Goal: Transaction & Acquisition: Download file/media

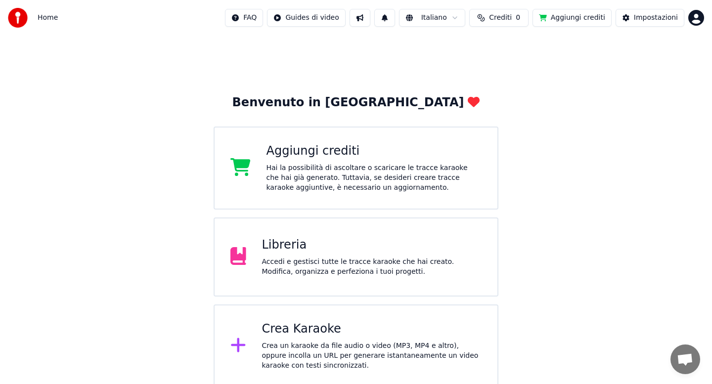
click at [330, 264] on div "Accedi e gestisci tutte le tracce karaoke che hai creato. Modifica, organizza e…" at bounding box center [372, 267] width 220 height 20
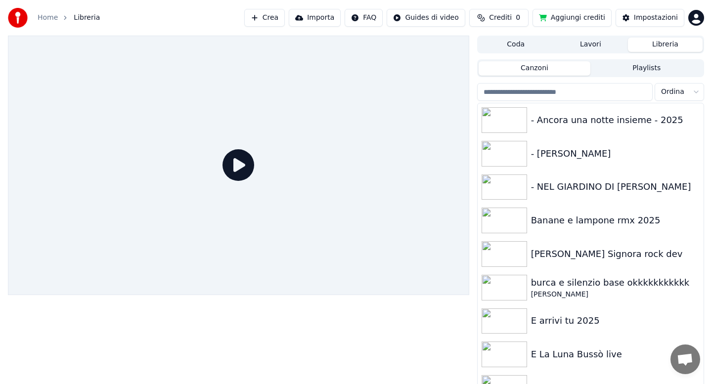
click at [536, 95] on input "search" at bounding box center [564, 92] width 175 height 18
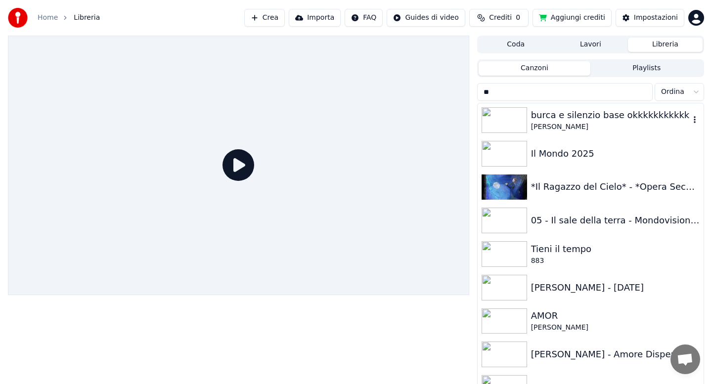
type input "*"
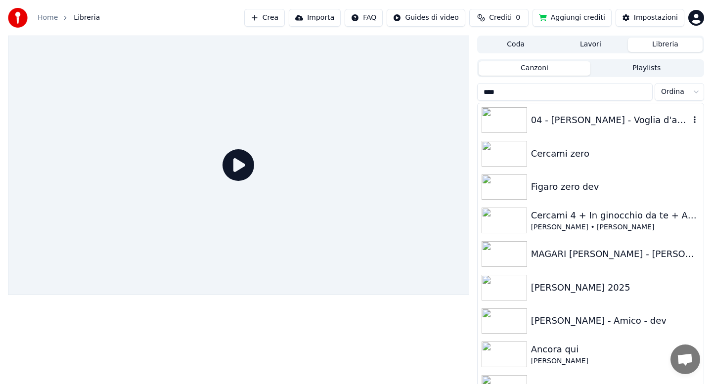
type input "****"
click at [549, 125] on div "04 - [PERSON_NAME] - Voglia d'amare" at bounding box center [610, 120] width 159 height 14
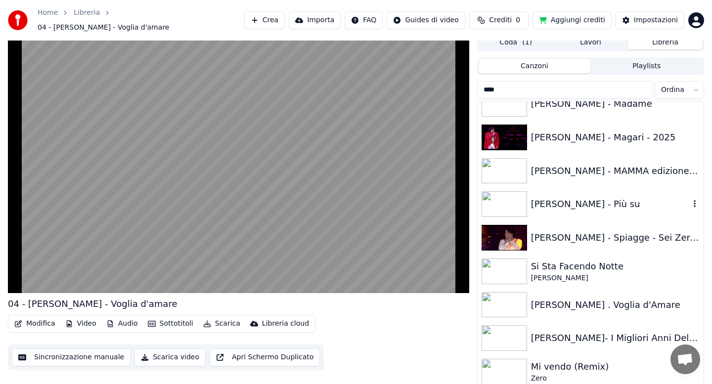
scroll to position [330, 0]
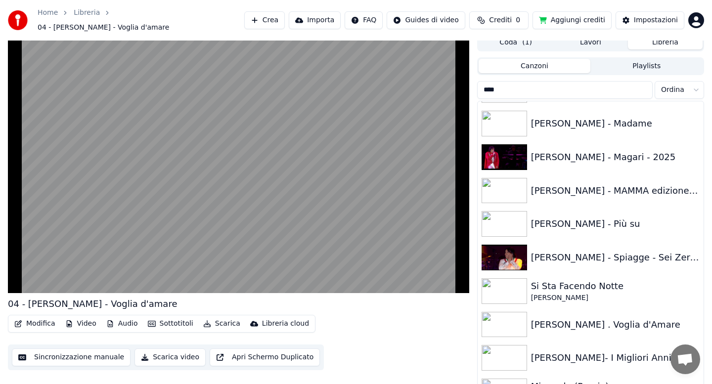
click at [562, 351] on div "[PERSON_NAME]- I Migliori Anni Della Nostra Vita - [PERSON_NAME]" at bounding box center [610, 358] width 159 height 14
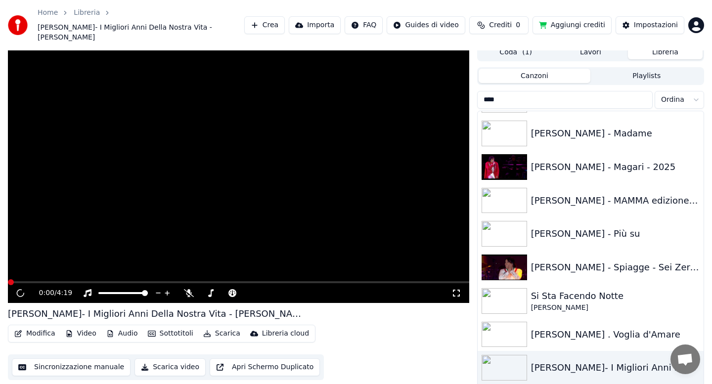
scroll to position [12, 0]
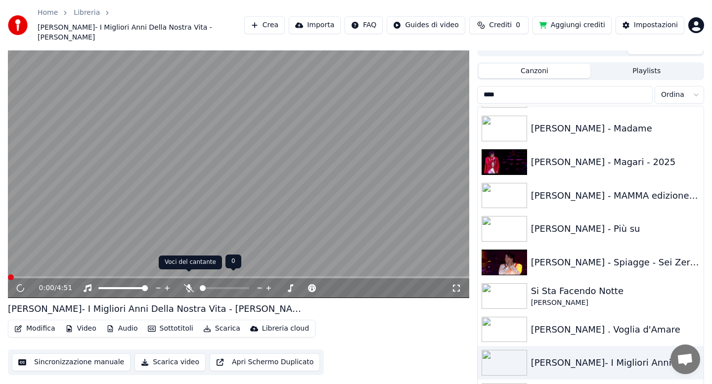
click at [188, 284] on icon at bounding box center [189, 288] width 10 height 8
click at [218, 322] on button "Scarica" at bounding box center [221, 329] width 45 height 14
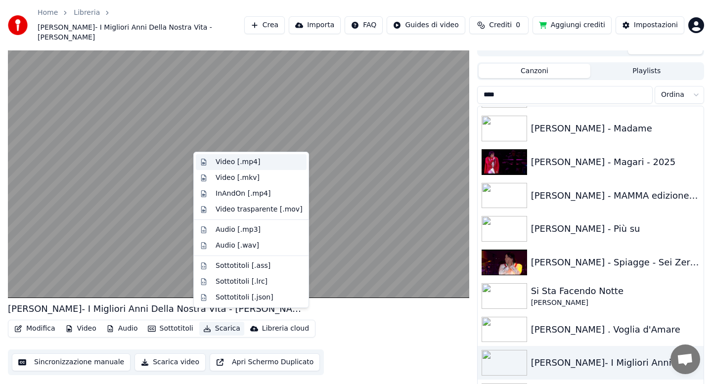
click at [226, 160] on div "Video [.mp4]" at bounding box center [237, 162] width 44 height 10
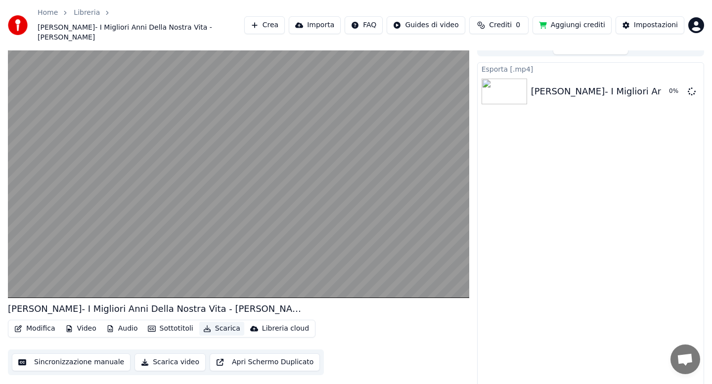
scroll to position [6, 0]
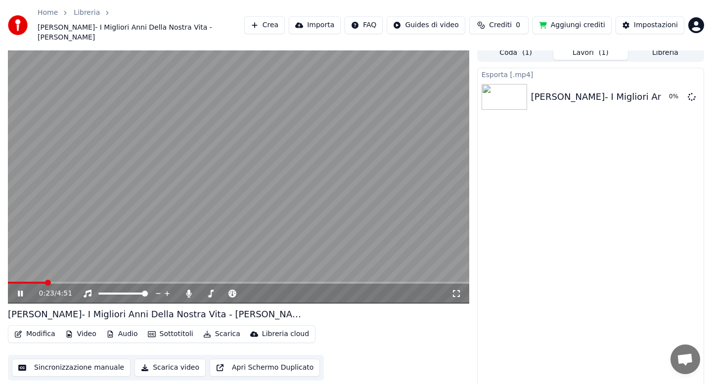
click at [37, 282] on span at bounding box center [27, 283] width 38 height 2
click at [20, 290] on icon at bounding box center [27, 294] width 23 height 8
click at [651, 45] on button "Libreria" at bounding box center [665, 52] width 75 height 14
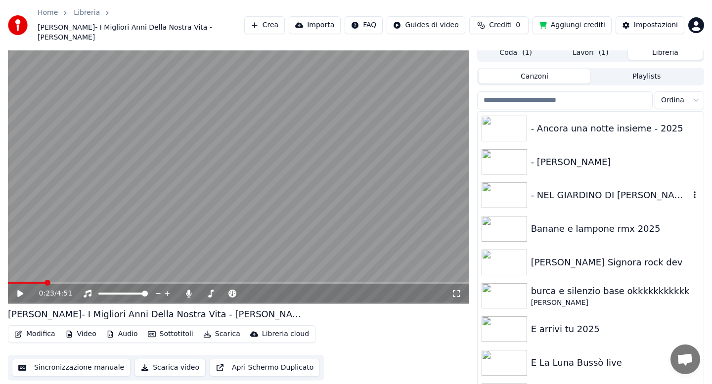
scroll to position [12, 0]
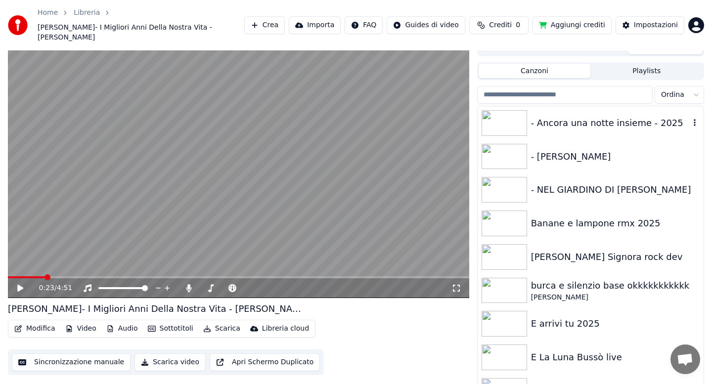
click at [559, 116] on div "- Ancora una notte insieme - 2025" at bounding box center [610, 123] width 159 height 14
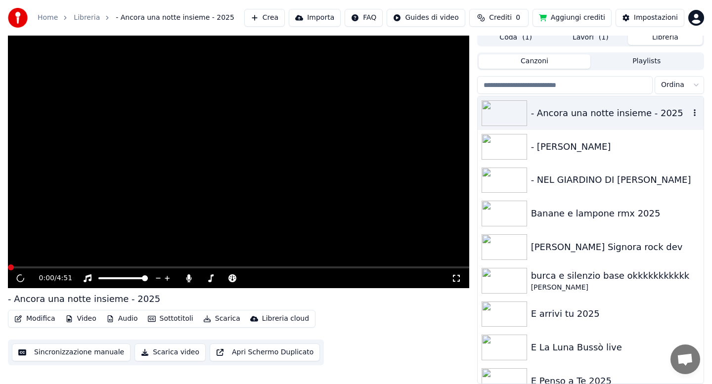
scroll to position [7, 0]
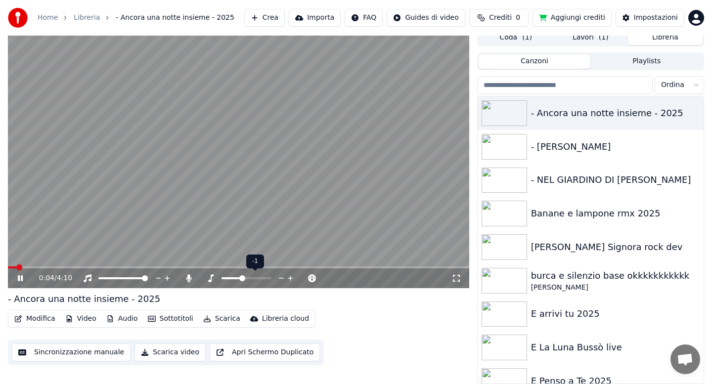
click at [240, 277] on span at bounding box center [242, 278] width 6 height 6
click at [238, 279] on span at bounding box center [239, 278] width 6 height 6
click at [221, 320] on button "Scarica" at bounding box center [221, 319] width 45 height 14
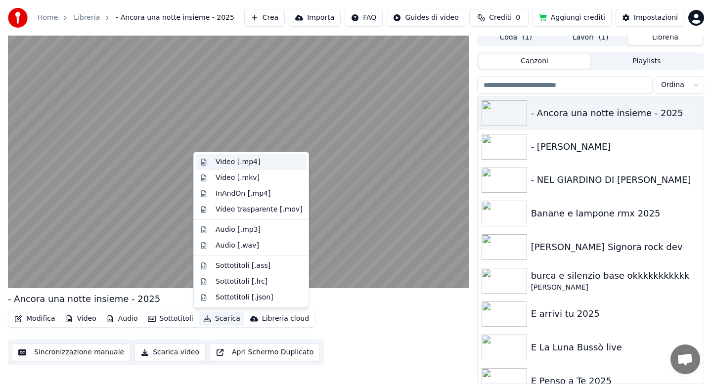
click at [234, 165] on div "Video [.mp4]" at bounding box center [237, 162] width 44 height 10
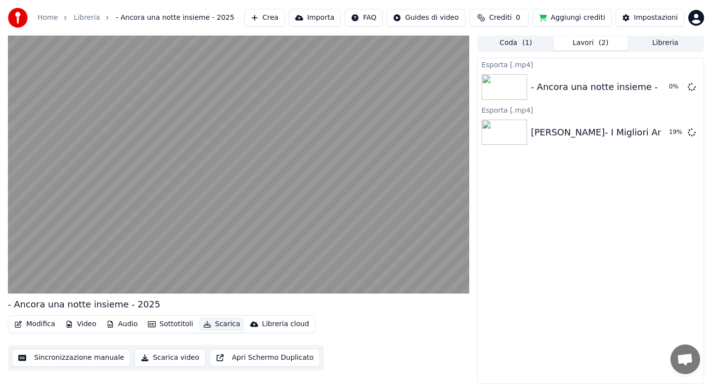
scroll to position [1, 0]
